Goal: Use online tool/utility: Utilize a website feature to perform a specific function

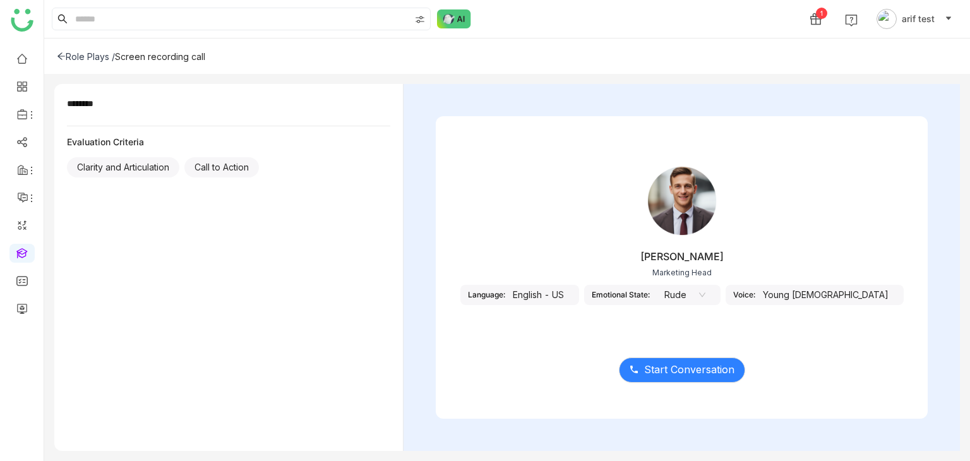
click at [571, 296] on div "English - US" at bounding box center [538, 295] width 66 height 20
click at [658, 372] on span "Start Conversation" at bounding box center [689, 370] width 90 height 16
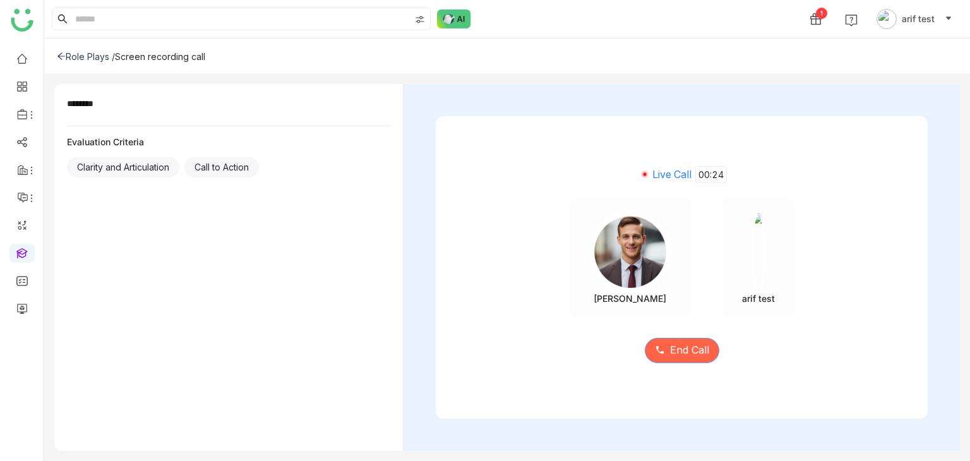
click at [701, 351] on span "End Call" at bounding box center [689, 350] width 39 height 16
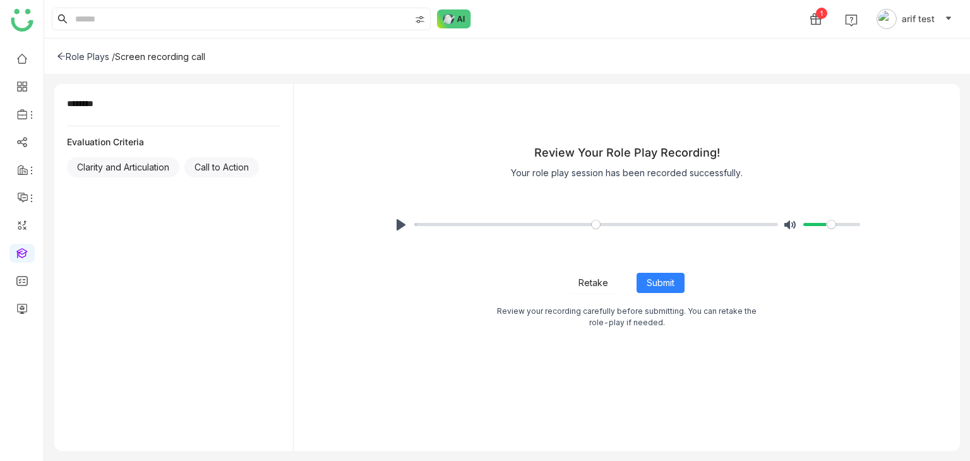
click at [379, 0] on div "1 arif test" at bounding box center [506, 19] width 925 height 38
click at [398, 220] on button "Pause Play" at bounding box center [401, 225] width 20 height 20
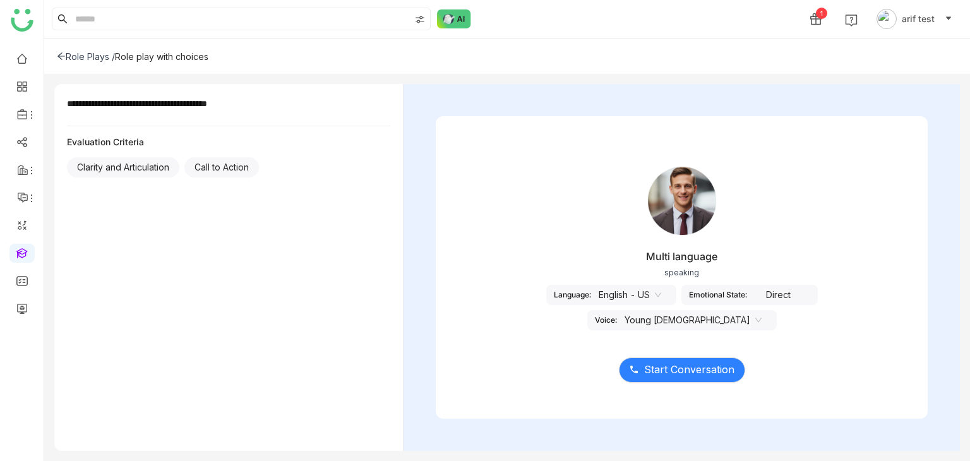
click at [654, 297] on icon at bounding box center [658, 295] width 8 height 8
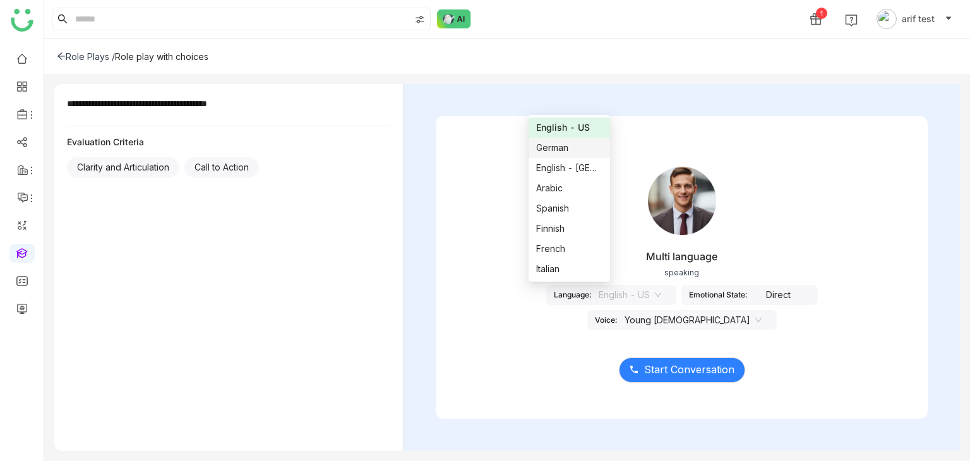
scroll to position [101, 0]
click at [513, 172] on div "Multi language speaking Language: English - US Emotional State: Direct Voice: Y…" at bounding box center [682, 240] width 492 height 189
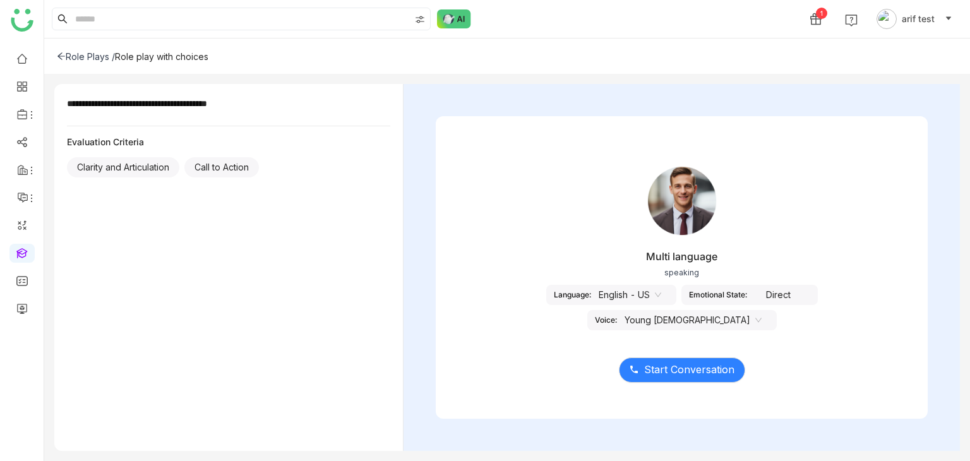
click at [654, 296] on icon at bounding box center [658, 295] width 8 height 8
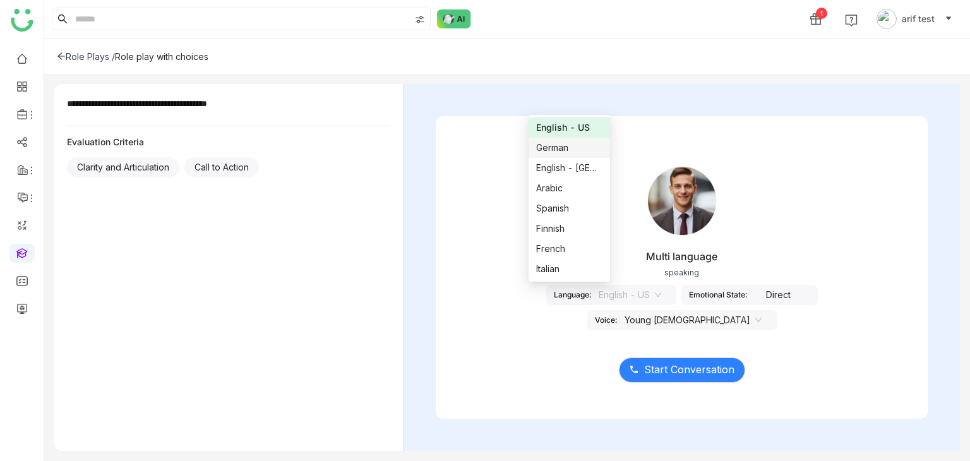
click at [571, 142] on div "German" at bounding box center [569, 148] width 66 height 14
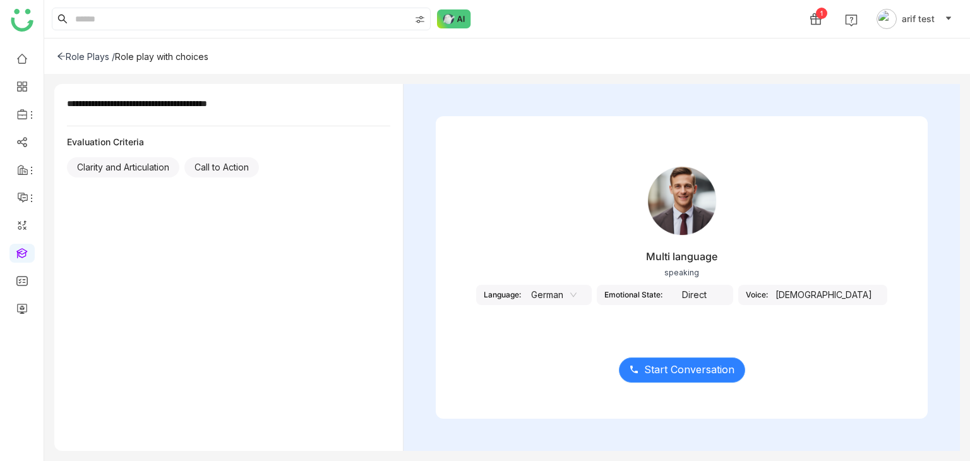
click at [682, 377] on button "Start Conversation" at bounding box center [682, 369] width 126 height 25
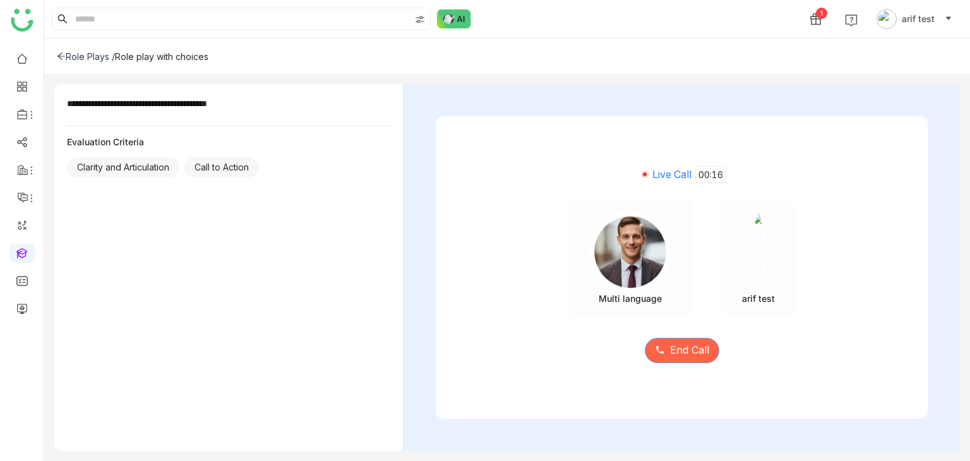
click at [690, 350] on span "End Call" at bounding box center [689, 350] width 39 height 16
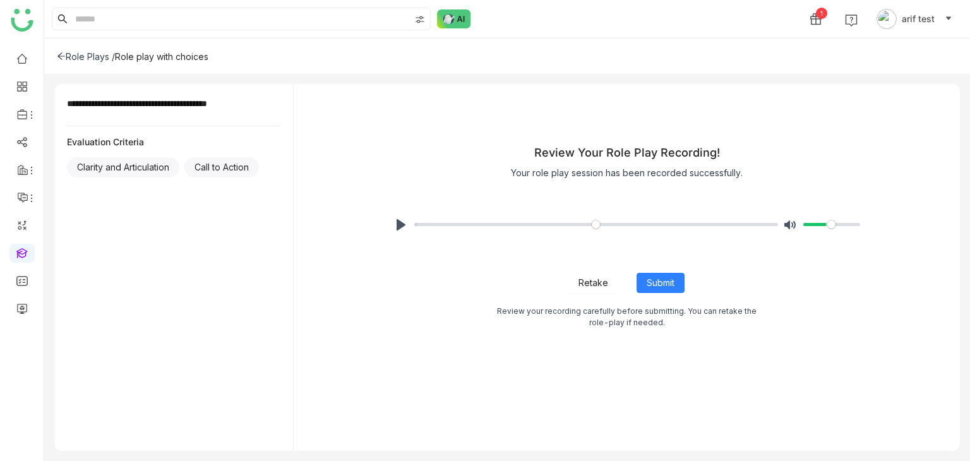
click at [58, 57] on icon at bounding box center [61, 56] width 9 height 9
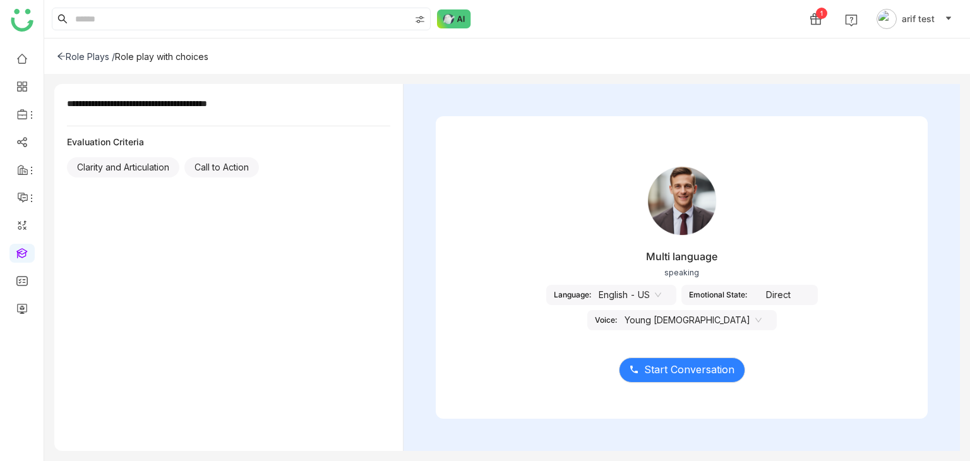
click at [63, 56] on icon at bounding box center [61, 56] width 8 height 7
